Goal: Information Seeking & Learning: Learn about a topic

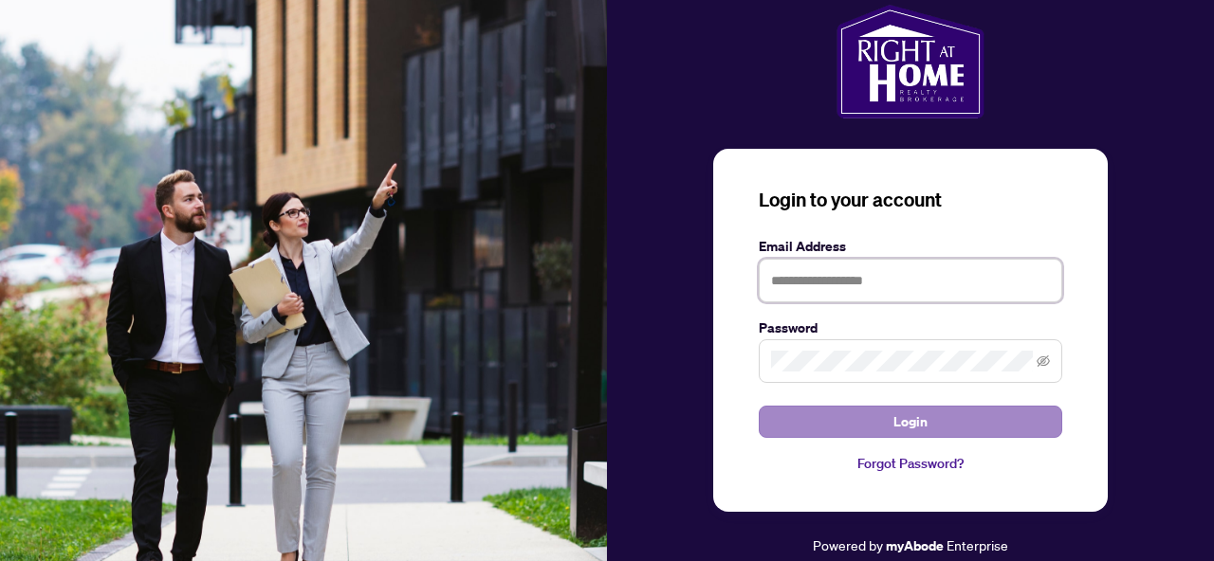
type input "**********"
click at [836, 423] on button "Login" at bounding box center [909, 422] width 303 height 32
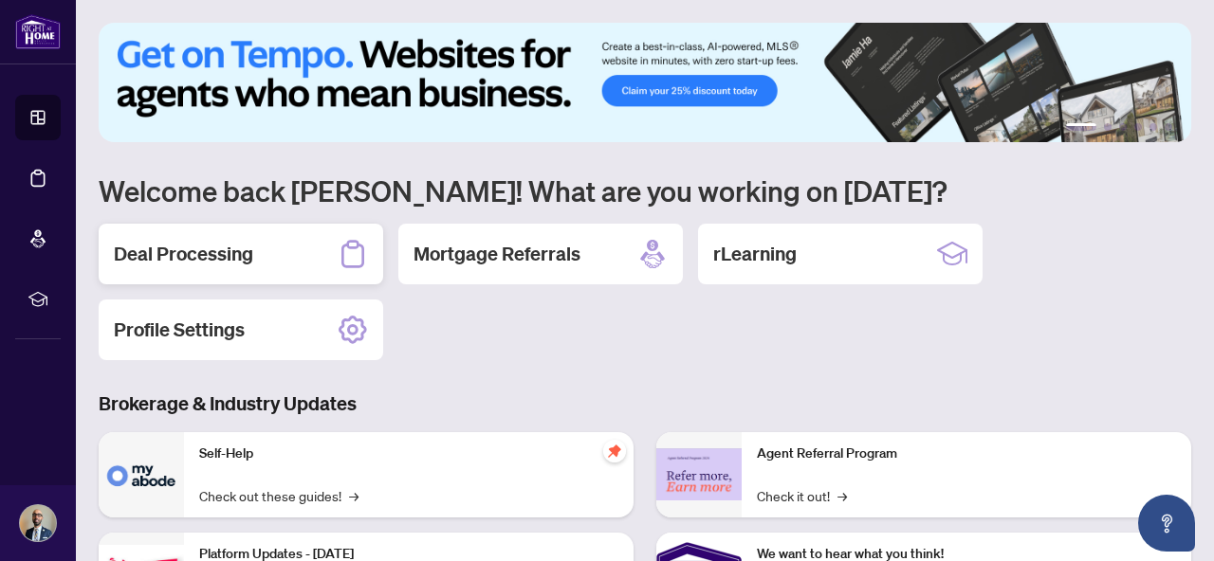
click at [174, 254] on h2 "Deal Processing" at bounding box center [183, 254] width 139 height 27
click at [811, 263] on div "rLearning" at bounding box center [840, 254] width 284 height 61
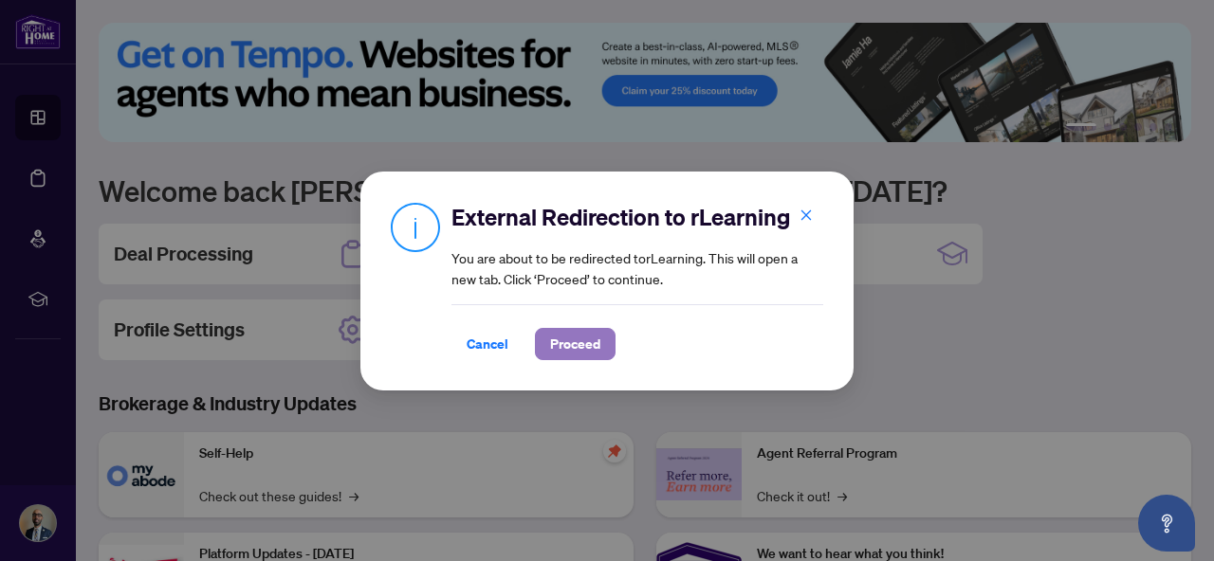
click at [561, 342] on span "Proceed" at bounding box center [575, 344] width 50 height 30
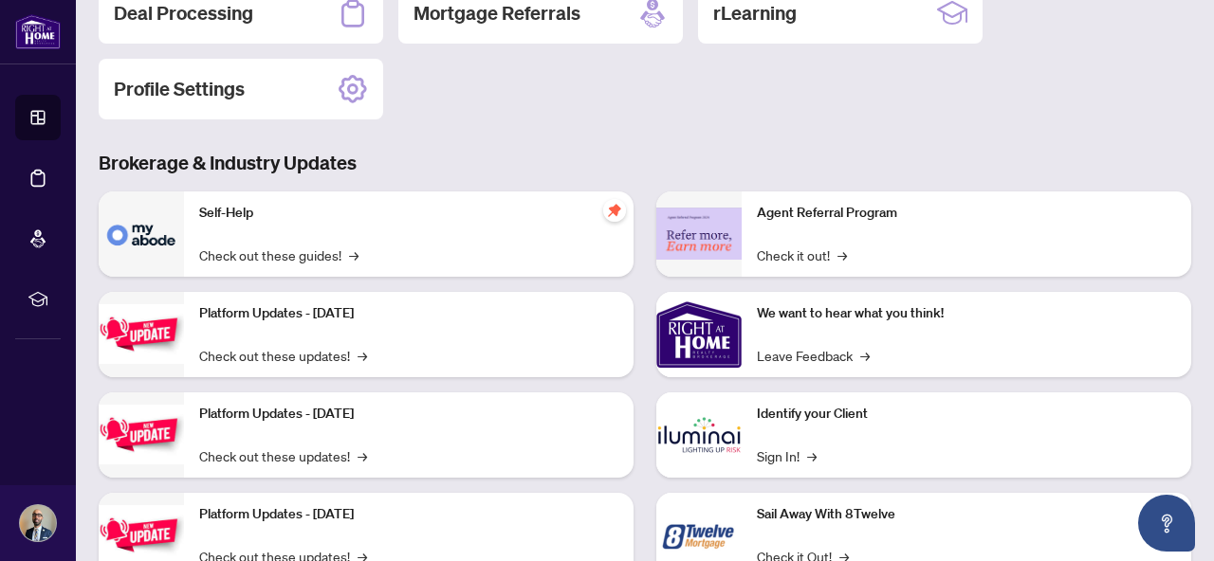
scroll to position [308, 0]
